Goal: Submit feedback/report problem: Submit feedback/report problem

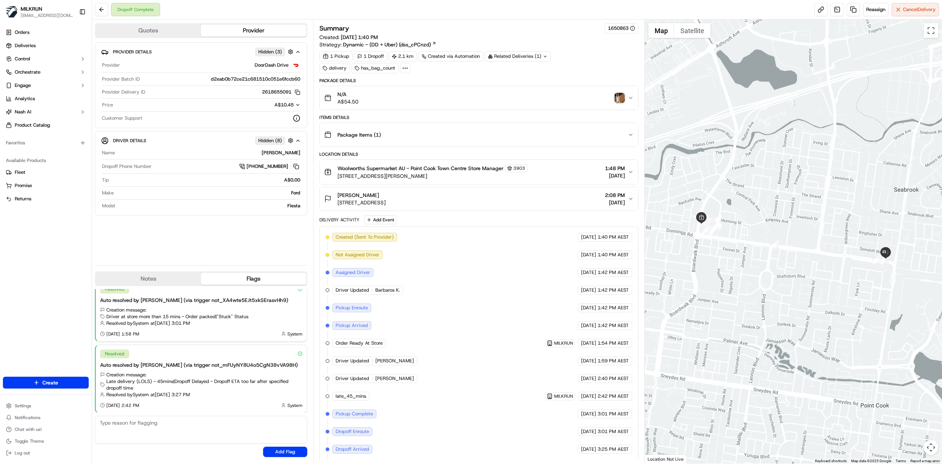
scroll to position [23, 0]
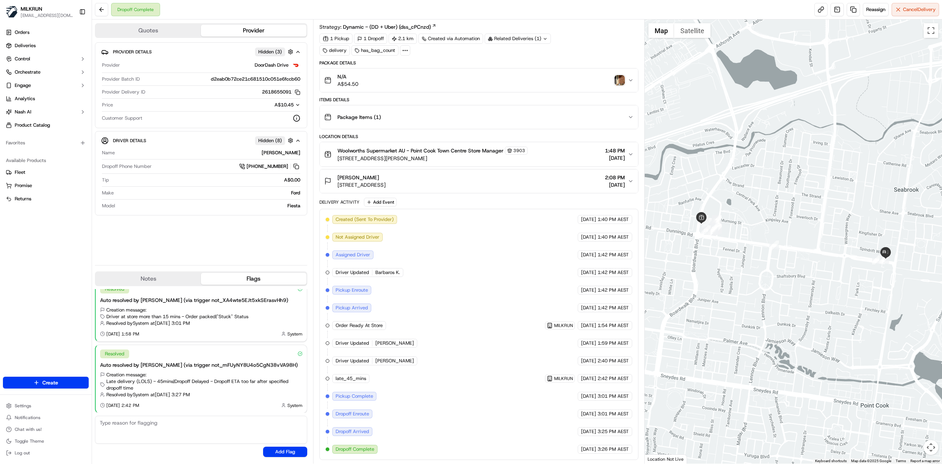
click at [517, 77] on div "N/A A$54.50" at bounding box center [476, 80] width 304 height 15
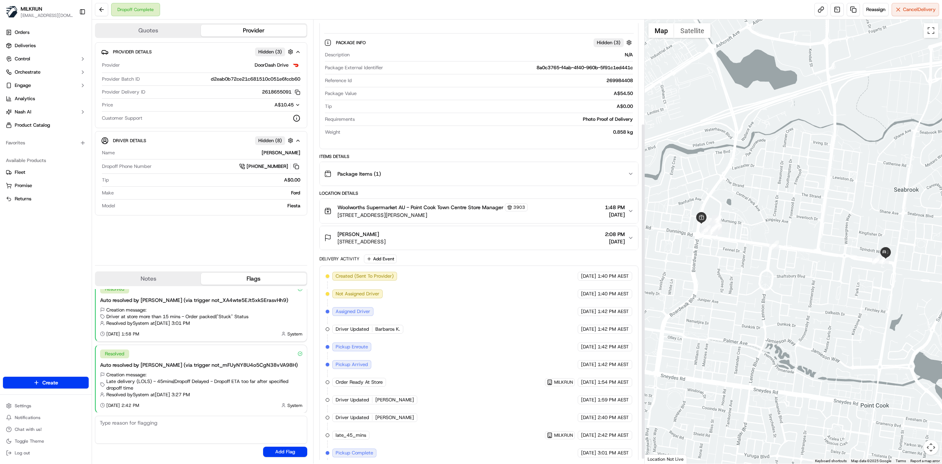
scroll to position [143, 0]
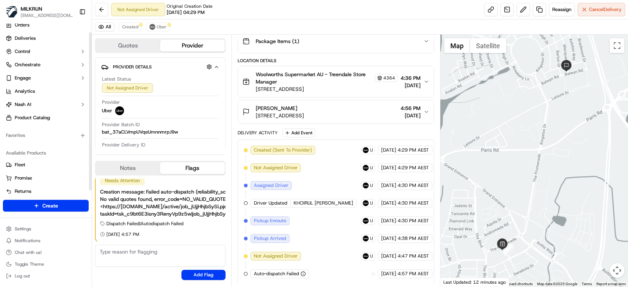
scroll to position [14, 0]
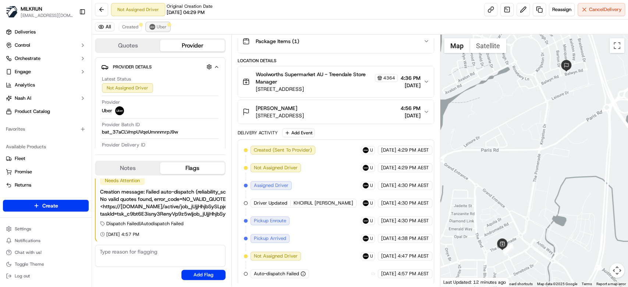
click at [162, 28] on span "Uber" at bounding box center [162, 27] width 10 height 6
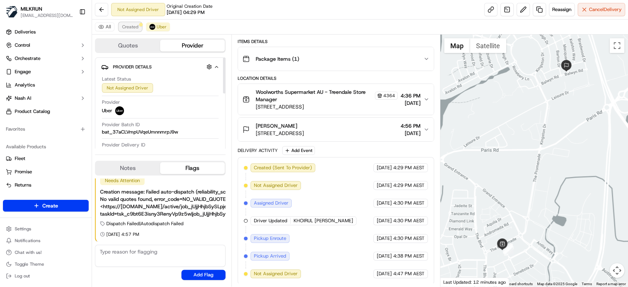
click at [131, 29] on span "Created" at bounding box center [130, 27] width 16 height 6
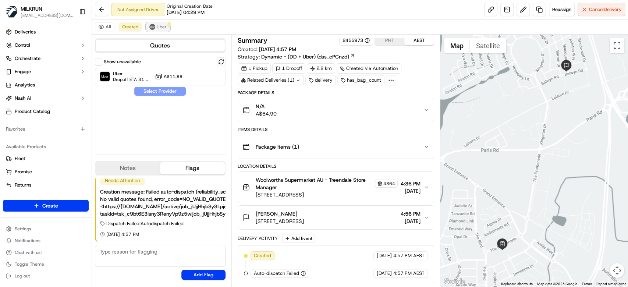
click at [153, 28] on img at bounding box center [152, 27] width 6 height 6
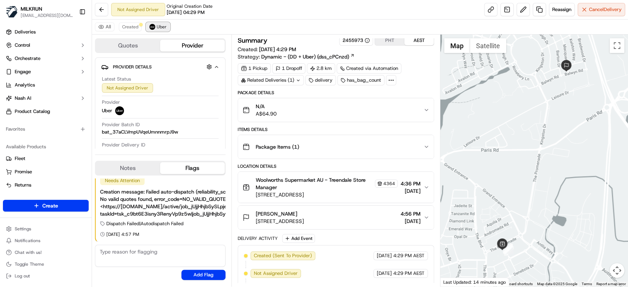
scroll to position [91, 0]
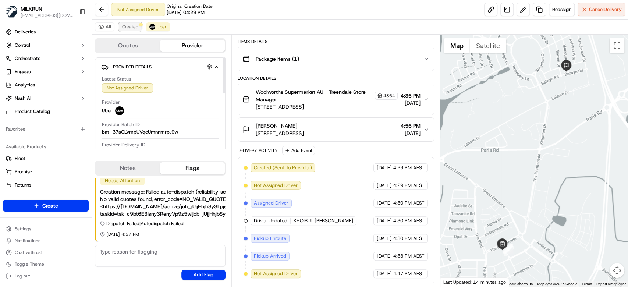
click at [130, 29] on span "Created" at bounding box center [130, 27] width 16 height 6
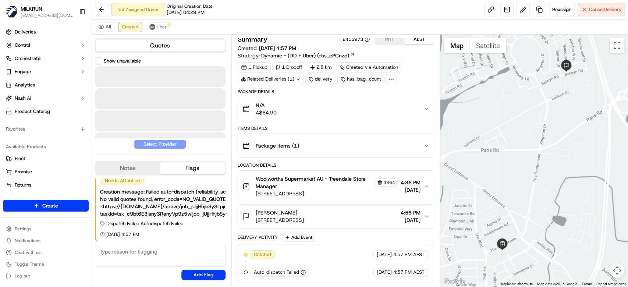
scroll to position [3, 0]
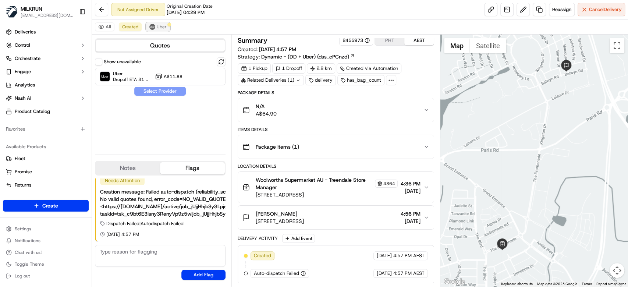
click at [160, 27] on span "Uber" at bounding box center [162, 27] width 10 height 6
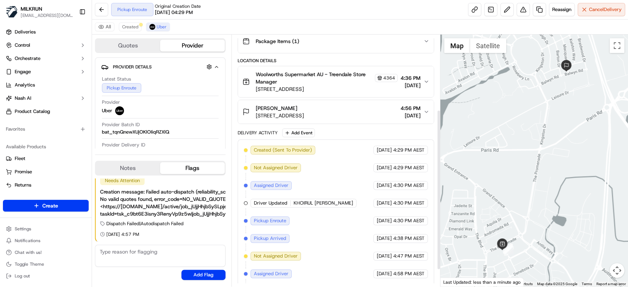
scroll to position [144, 0]
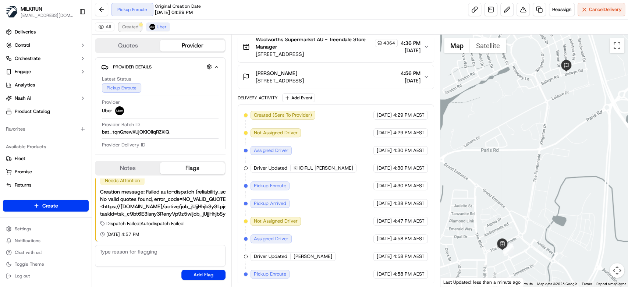
click at [124, 28] on span "Created" at bounding box center [130, 27] width 16 height 6
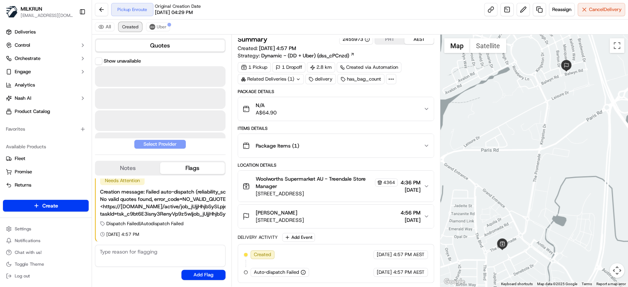
scroll to position [3, 0]
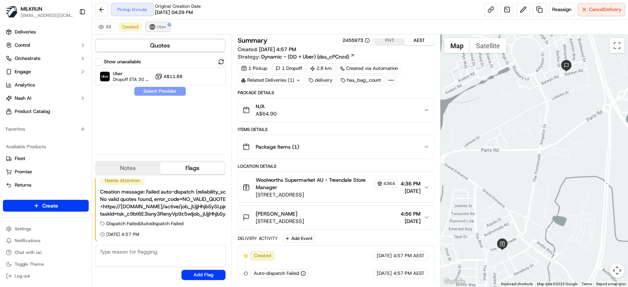
click at [159, 30] on button "Uber" at bounding box center [158, 26] width 24 height 9
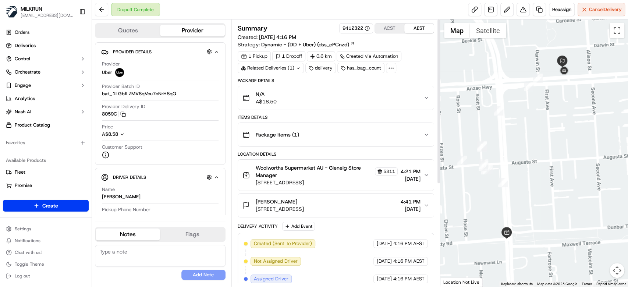
click at [352, 93] on div "N/A A$18.50" at bounding box center [333, 98] width 181 height 15
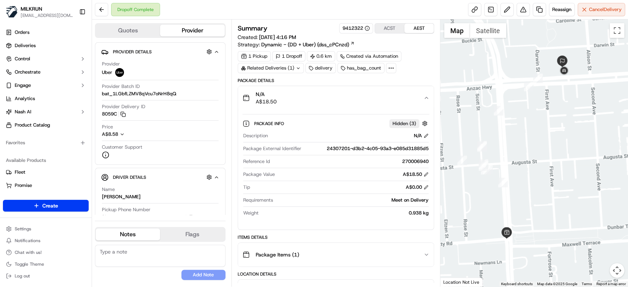
click at [352, 93] on div "N/A A$18.50" at bounding box center [333, 98] width 181 height 15
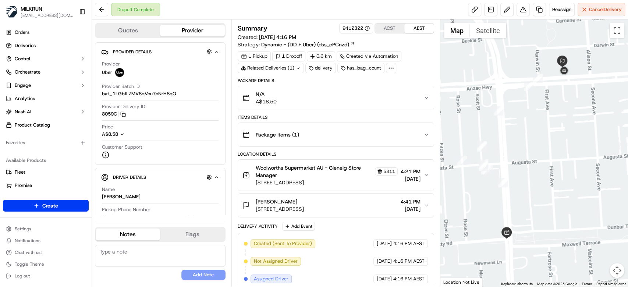
click at [388, 138] on div "Package Items ( 1 )" at bounding box center [333, 134] width 181 height 15
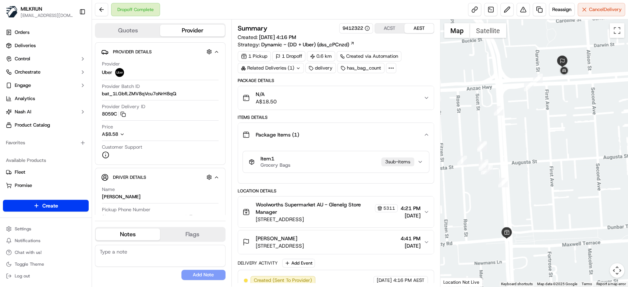
click at [388, 133] on div "Package Items ( 1 )" at bounding box center [333, 134] width 181 height 15
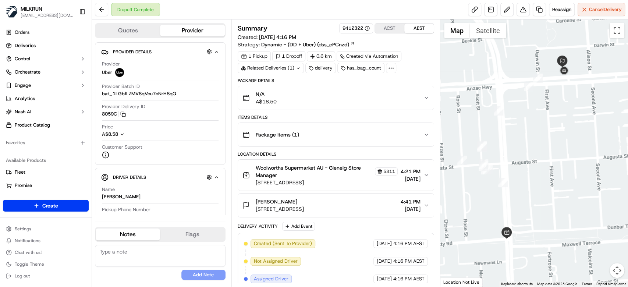
click at [380, 216] on button "Charlotte collins 575 Anzac Hwy, Glenelg North, SA 5045, AU 4:41 PM 18/09/2025" at bounding box center [336, 206] width 196 height 24
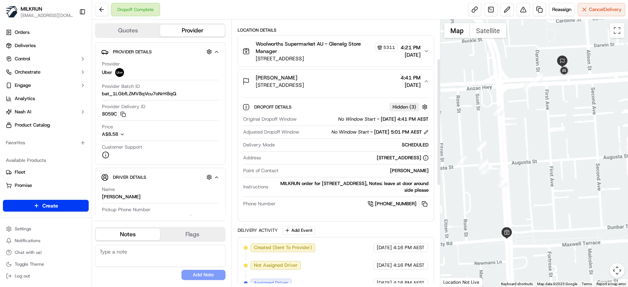
scroll to position [147, 0]
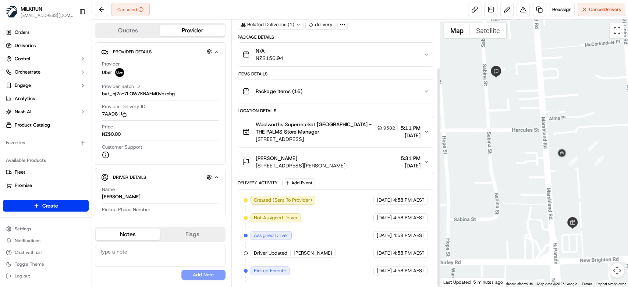
scroll to position [58, 0]
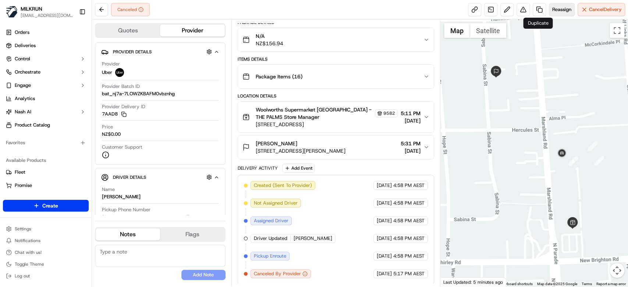
click at [556, 10] on span "Reassign" at bounding box center [562, 9] width 19 height 7
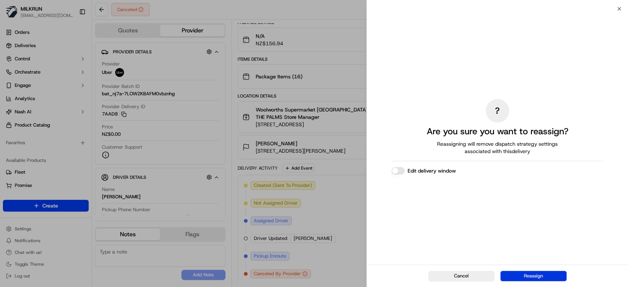
click at [533, 275] on button "Reassign" at bounding box center [534, 276] width 66 height 10
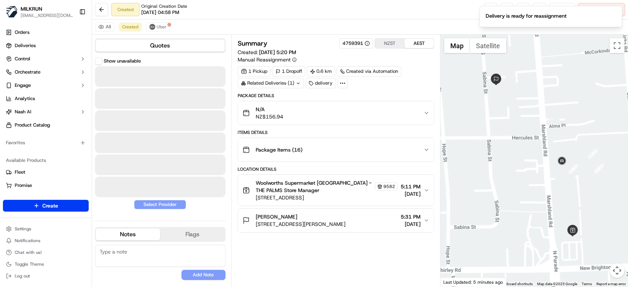
scroll to position [0, 0]
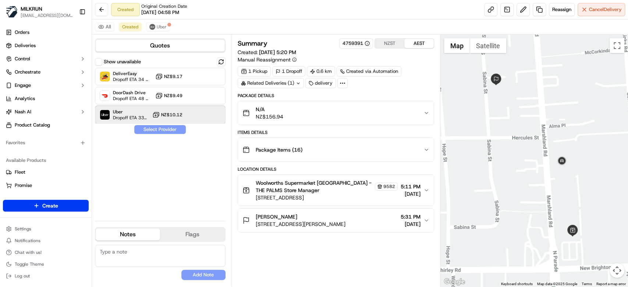
click at [205, 116] on div at bounding box center [203, 114] width 9 height 9
click at [173, 131] on button "Assign Provider" at bounding box center [160, 129] width 52 height 9
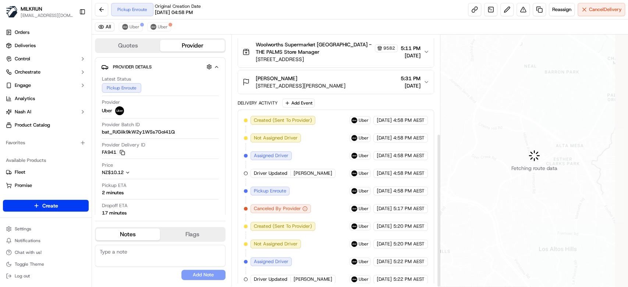
scroll to position [161, 0]
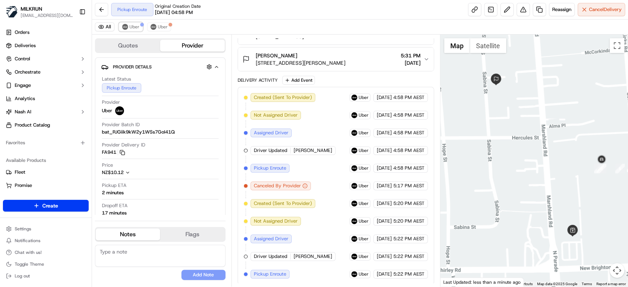
drag, startPoint x: 128, startPoint y: 27, endPoint x: 133, endPoint y: 37, distance: 11.0
click at [128, 28] on button "Uber" at bounding box center [131, 26] width 24 height 9
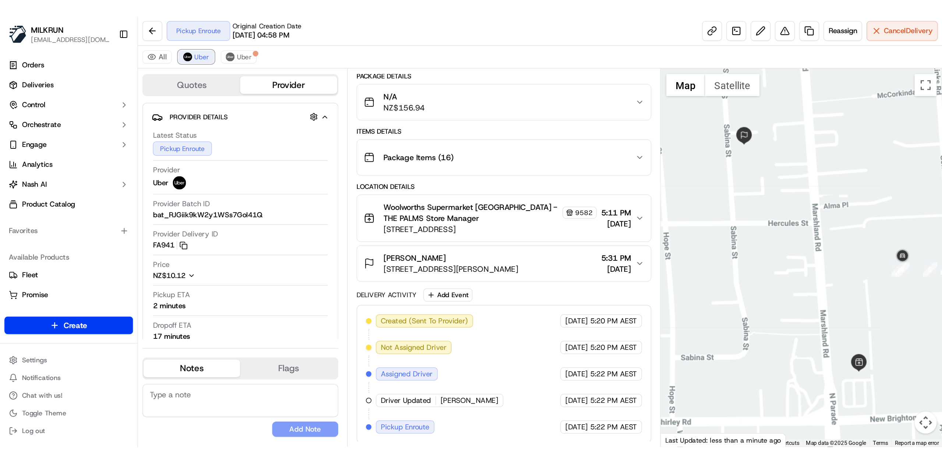
scroll to position [0, 0]
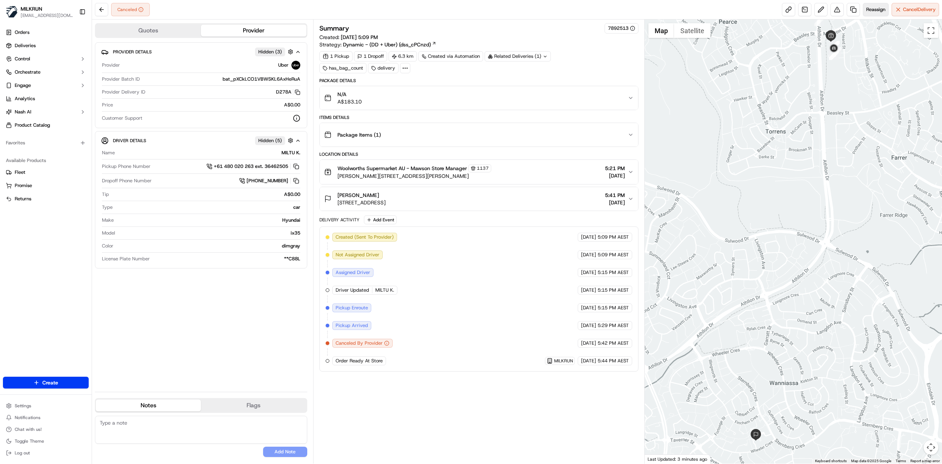
click at [628, 9] on span "Reassign" at bounding box center [876, 9] width 19 height 7
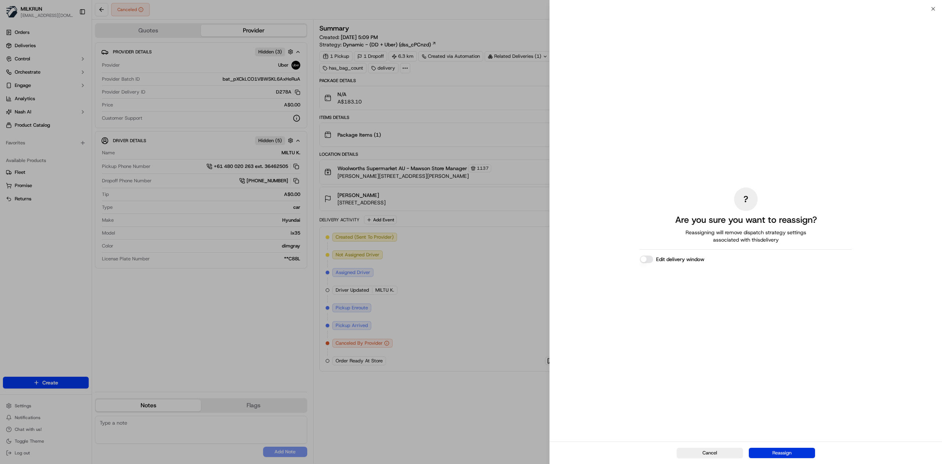
click at [628, 287] on button "Reassign" at bounding box center [782, 453] width 66 height 10
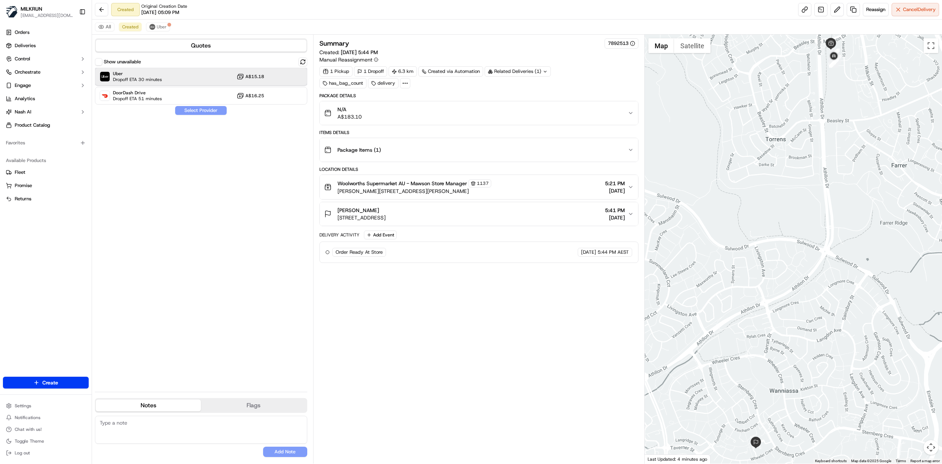
drag, startPoint x: 177, startPoint y: 77, endPoint x: 212, endPoint y: 78, distance: 35.7
click at [178, 77] on div "Uber Dropoff ETA 30 minutes A$15.18" at bounding box center [201, 77] width 212 height 18
click at [202, 113] on button "Assign Provider" at bounding box center [201, 110] width 52 height 9
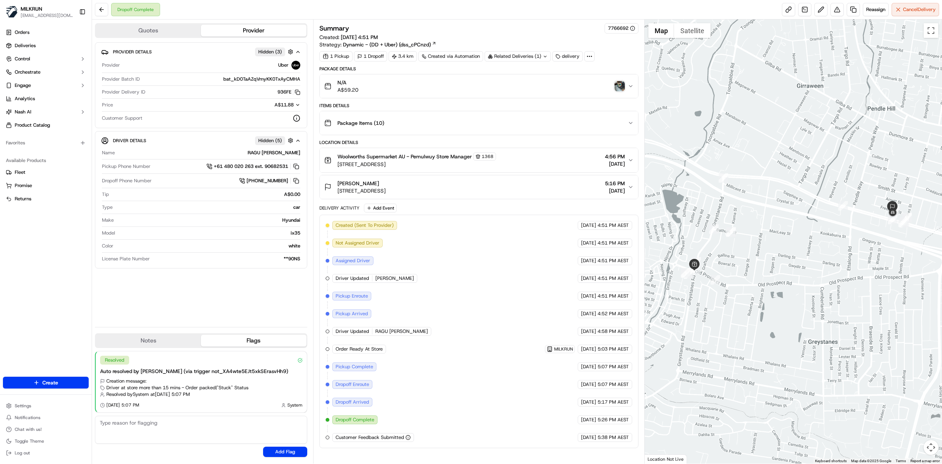
click at [520, 82] on div "N/A A$59.20" at bounding box center [476, 86] width 304 height 15
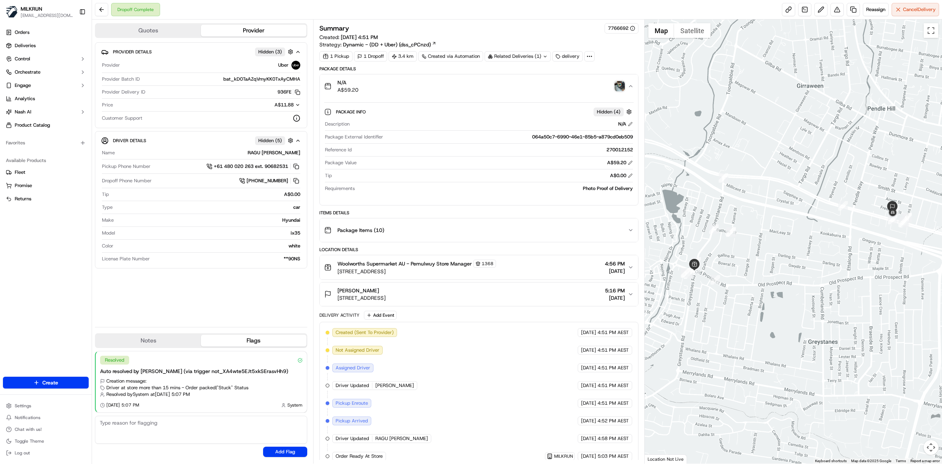
click at [520, 82] on div "N/A A$59.20" at bounding box center [476, 86] width 304 height 15
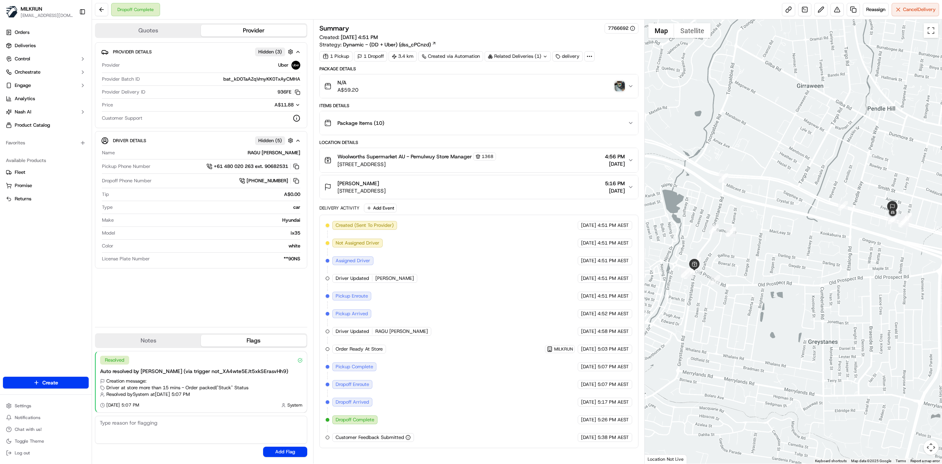
click at [542, 164] on div "Woolworths Supermarket AU - Pemulwuy Store Manager [STREET_ADDRESS] 4:56 PM [DA…" at bounding box center [476, 159] width 304 height 15
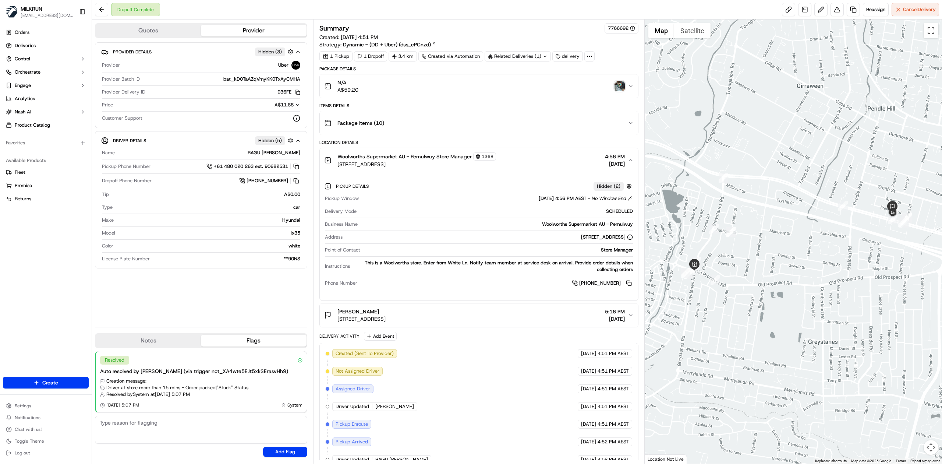
click at [542, 164] on div "Woolworths Supermarket AU - Pemulwuy Store Manager [STREET_ADDRESS] 4:56 PM [DA…" at bounding box center [476, 159] width 304 height 15
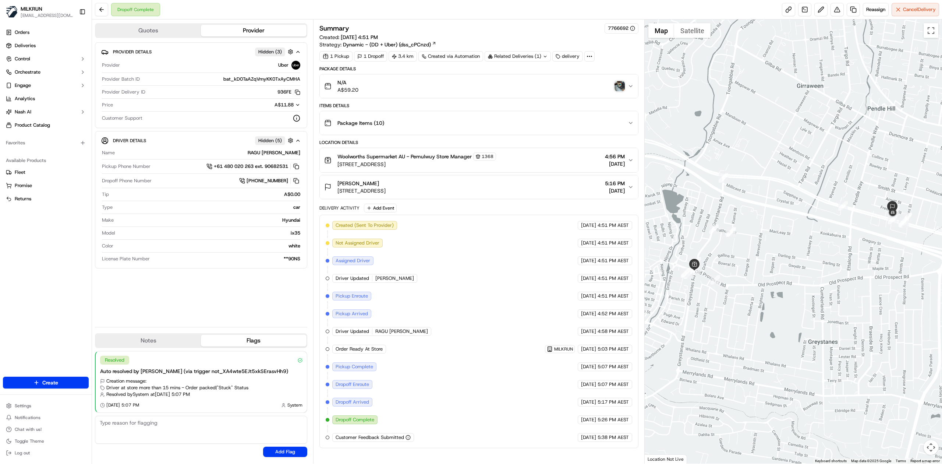
click at [578, 192] on div "Abarnika Sivasamy 452 Great Western Hwy, Pendle Hill, NSW 2145, AU 5:16 PM 18/0…" at bounding box center [476, 187] width 304 height 15
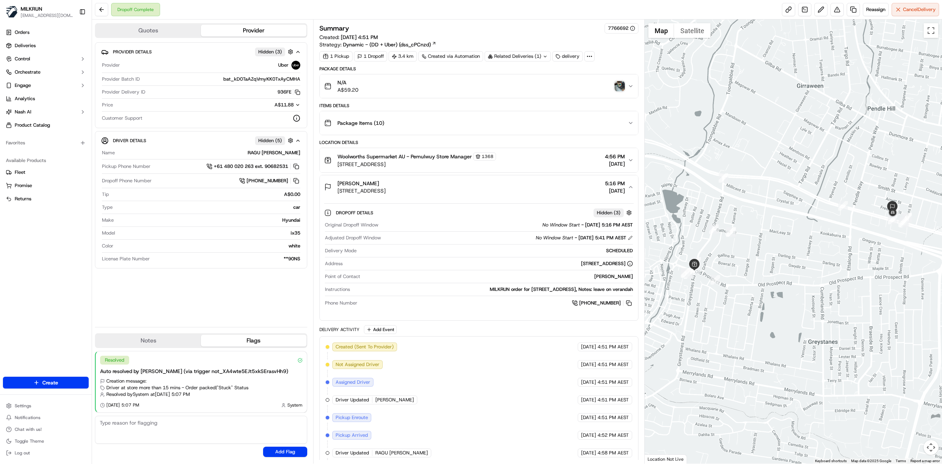
click at [578, 192] on div "Abarnika Sivasamy 452 Great Western Hwy, Pendle Hill, NSW 2145, AU 5:16 PM 18/0…" at bounding box center [476, 187] width 304 height 15
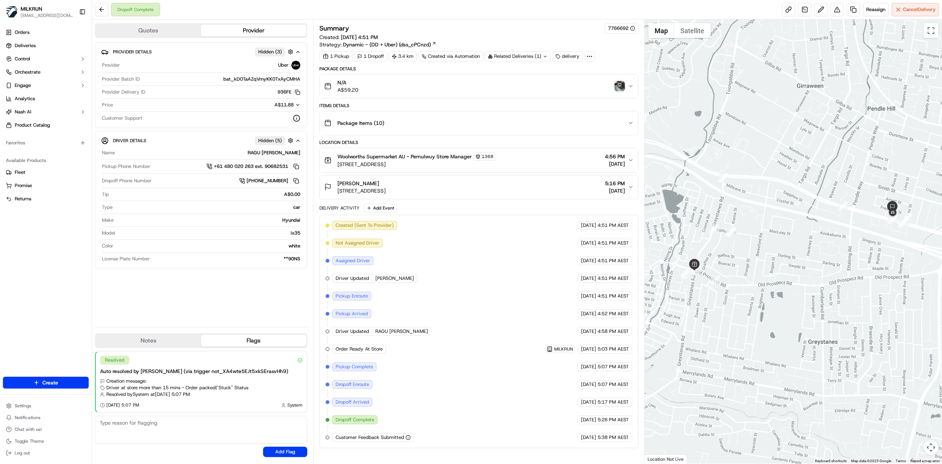
click at [576, 78] on button "N/A A$59.20" at bounding box center [479, 86] width 318 height 24
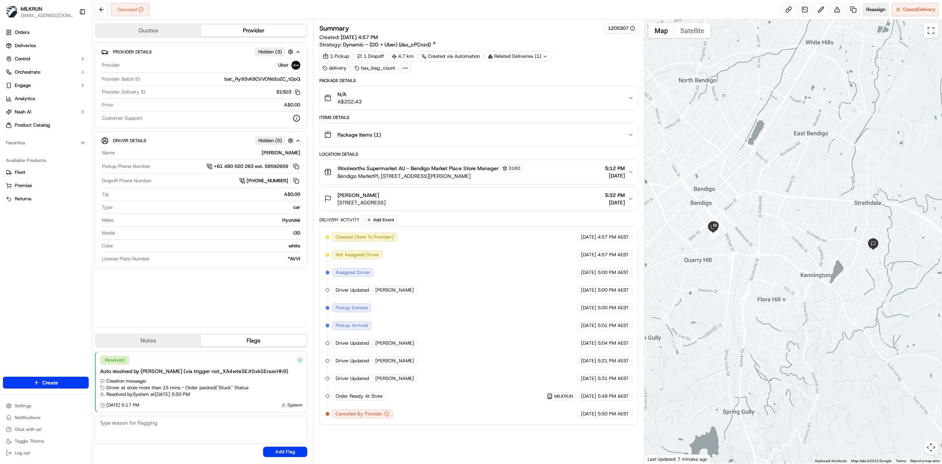
click at [872, 6] on span "Reassign" at bounding box center [876, 9] width 19 height 7
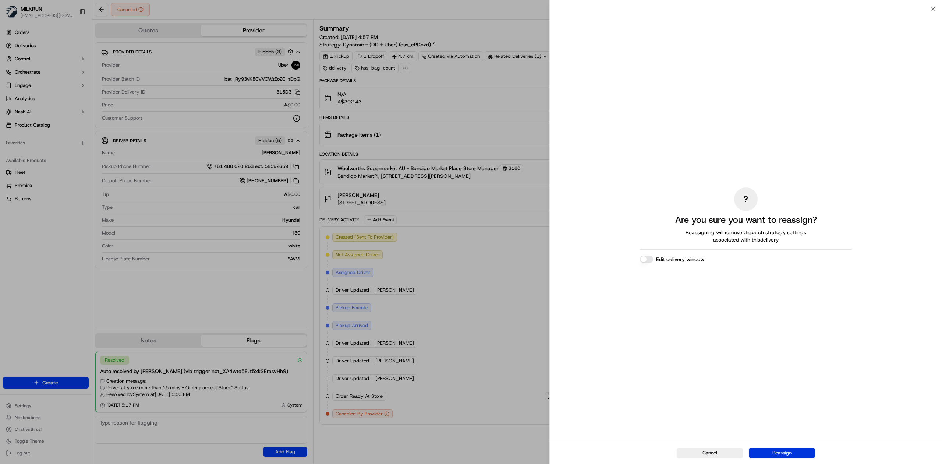
click at [791, 453] on button "Reassign" at bounding box center [782, 453] width 66 height 10
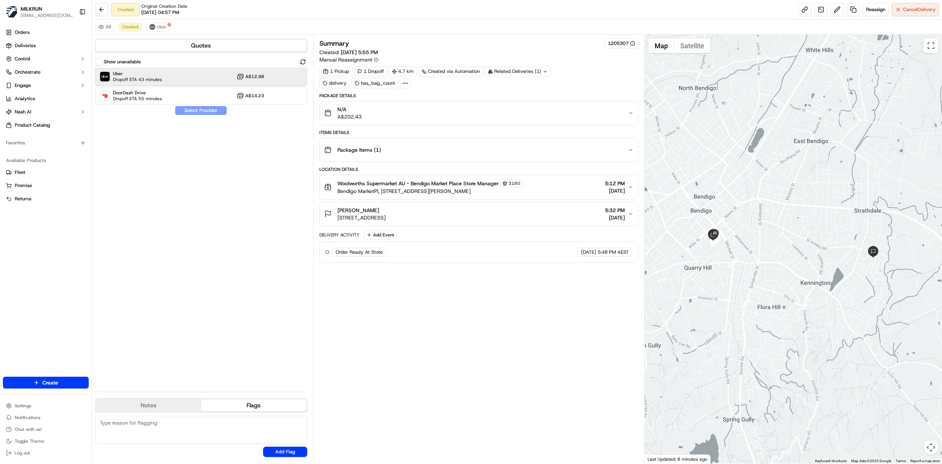
click at [193, 82] on div "Uber Dropoff ETA 43 minutes A$12.98" at bounding box center [201, 77] width 212 height 18
click at [202, 112] on button "Assign Provider" at bounding box center [201, 110] width 52 height 9
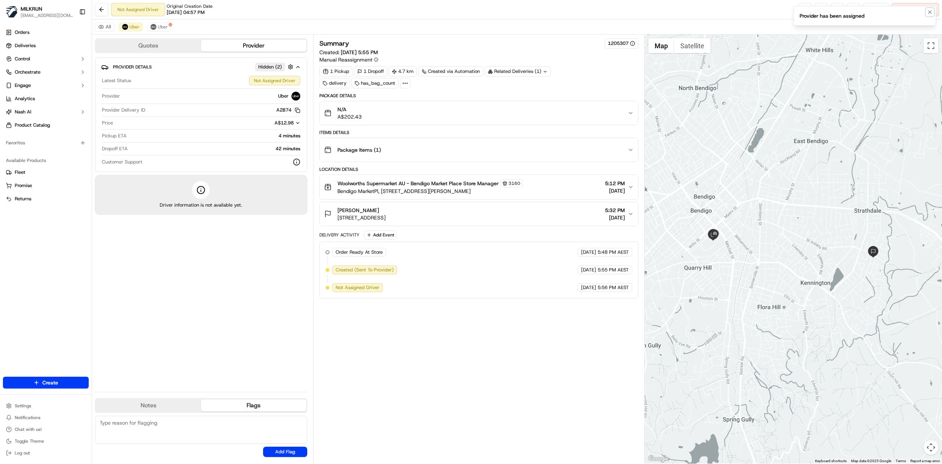
drag, startPoint x: 929, startPoint y: 11, endPoint x: 913, endPoint y: 21, distance: 19.3
click at [929, 11] on icon "Notifications (F8)" at bounding box center [930, 12] width 6 height 6
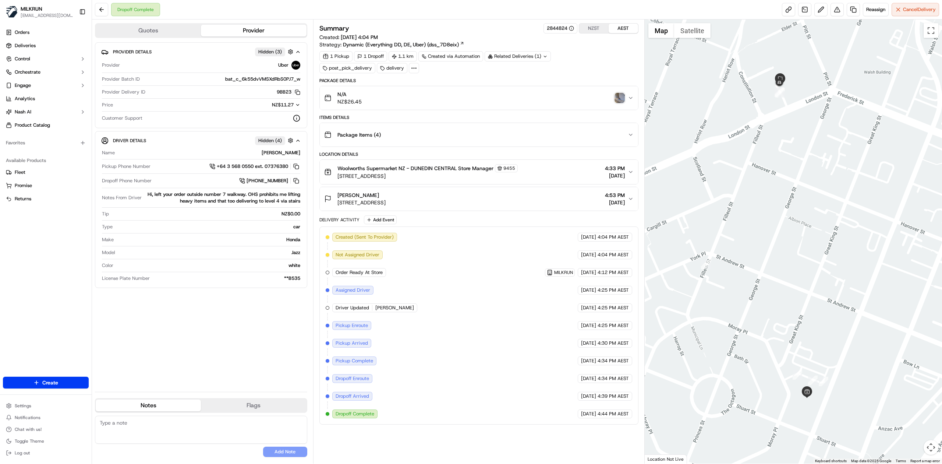
click at [628, 101] on icon "button" at bounding box center [631, 98] width 6 height 6
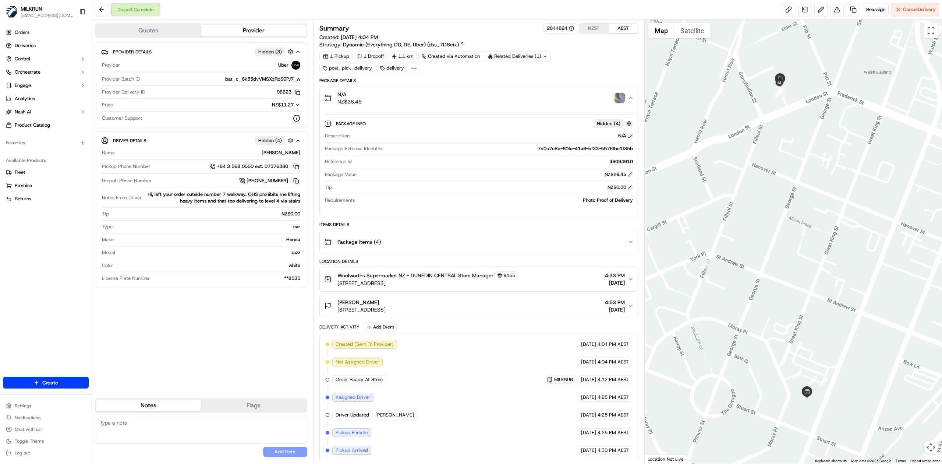
click at [627, 101] on div "N/A NZ$26.45" at bounding box center [476, 98] width 304 height 15
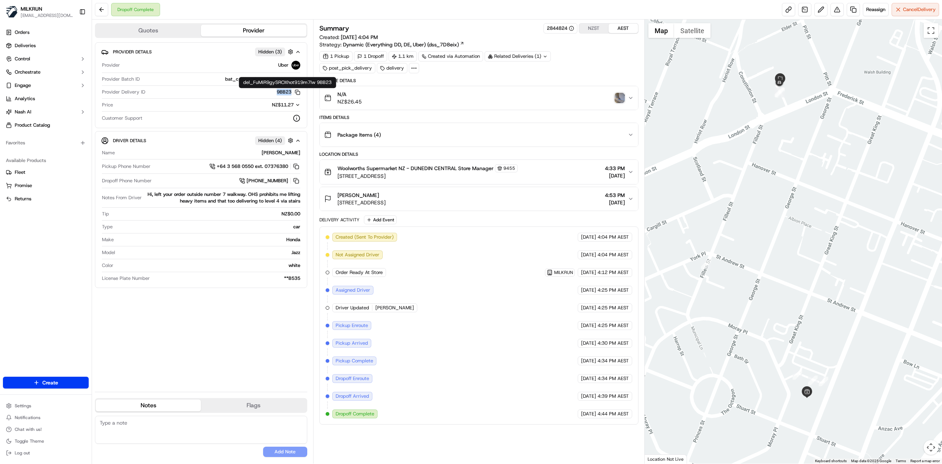
drag, startPoint x: 275, startPoint y: 94, endPoint x: 25, endPoint y: 159, distance: 258.2
click at [289, 95] on div "9BB23 Copy del_FuMiR9gySROXhot919m7Iw 9BB23" at bounding box center [224, 92] width 152 height 7
copy button "9BB2"
click at [537, 195] on div "[PERSON_NAME] [STREET_ADDRESS] 4:53 PM [DATE]" at bounding box center [476, 198] width 304 height 15
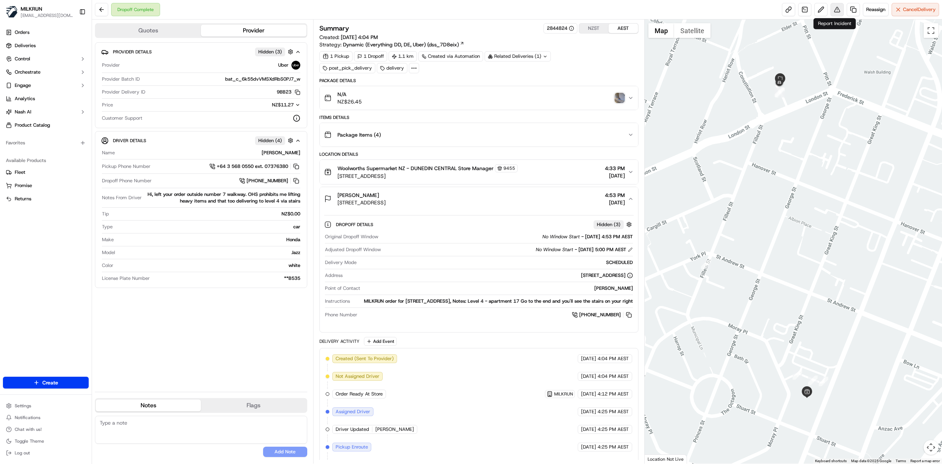
click at [628, 10] on button at bounding box center [837, 9] width 13 height 13
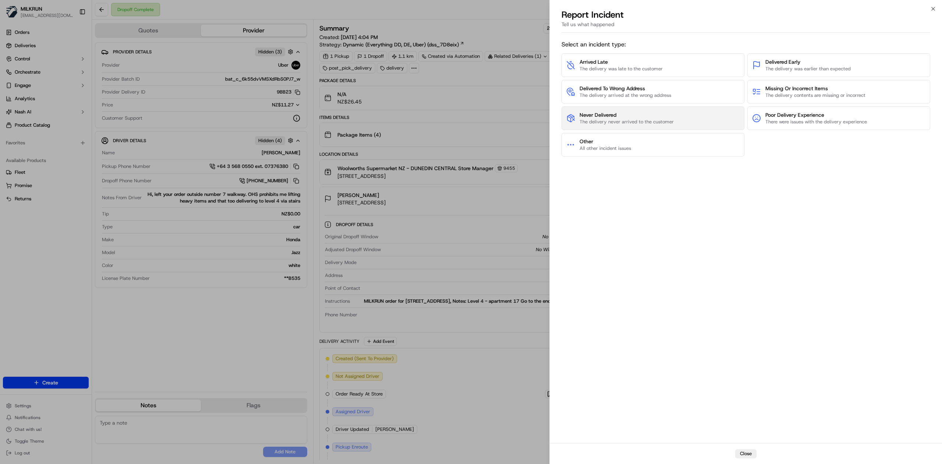
click at [620, 112] on span "Never Delivered" at bounding box center [627, 114] width 94 height 7
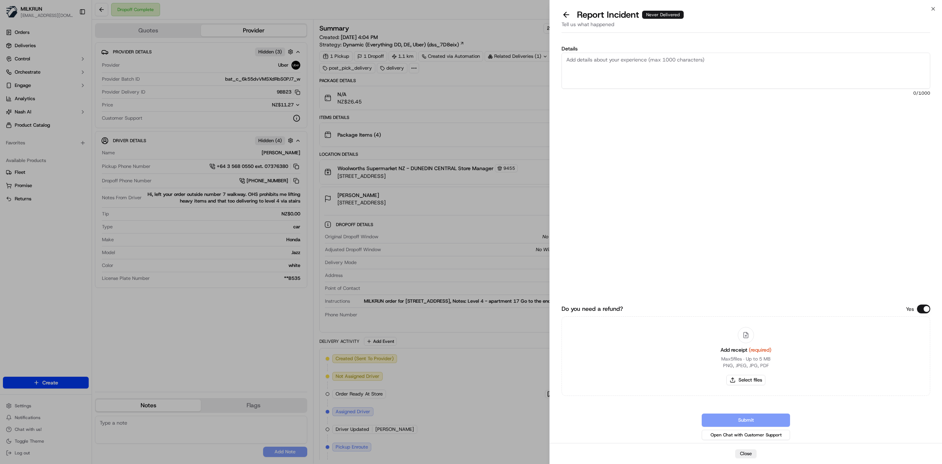
click at [628, 57] on textarea "Details" at bounding box center [746, 71] width 369 height 36
click at [628, 63] on textarea "Hi team, the customer reported that he never received the order as it was not d…" at bounding box center [746, 71] width 369 height 36
click at [607, 65] on textarea "Hi team, the customer reported that he never received the order as it was not d…" at bounding box center [746, 71] width 369 height 36
click at [628, 56] on textarea "Hi team, the customer reported that he never received the order as it was not d…" at bounding box center [746, 71] width 369 height 36
drag, startPoint x: 725, startPoint y: 66, endPoint x: 647, endPoint y: 64, distance: 78.4
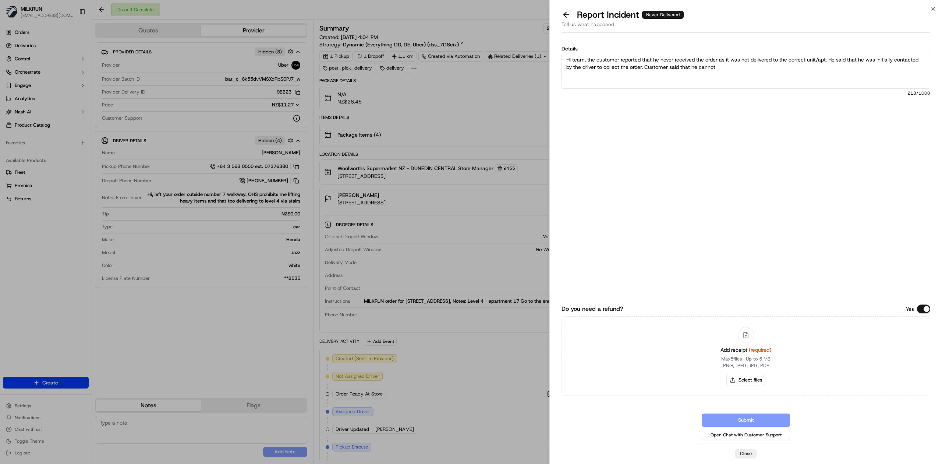
click at [628, 64] on textarea "Hi team, the customer reported that he never received the order as it was not d…" at bounding box center [746, 71] width 369 height 36
paste textarea "$26.45"
type textarea "Hi team, the customer reported that he never received the order as it was not d…"
click at [628, 287] on button "Select files" at bounding box center [746, 380] width 39 height 10
type input "C:\fakepath\[PERSON_NAME]pdf"
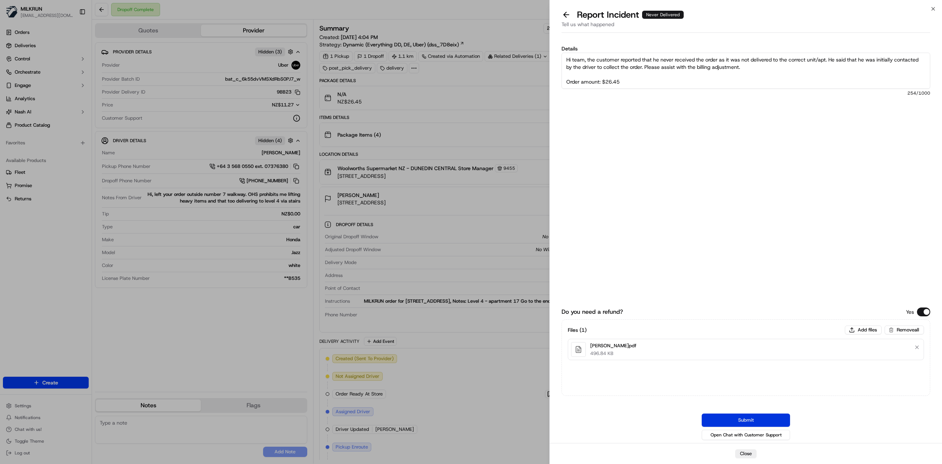
click at [628, 287] on button "Submit" at bounding box center [746, 419] width 88 height 13
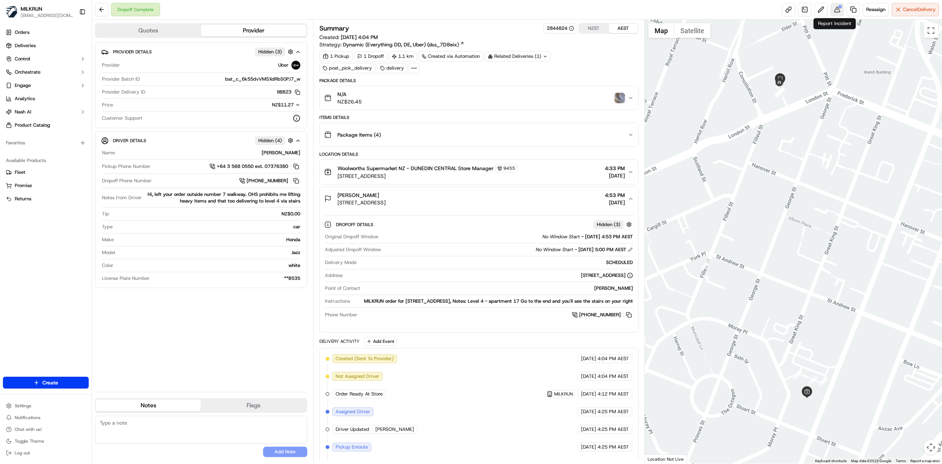
click at [628, 13] on button at bounding box center [837, 9] width 13 height 13
